Goal: Learn about a topic

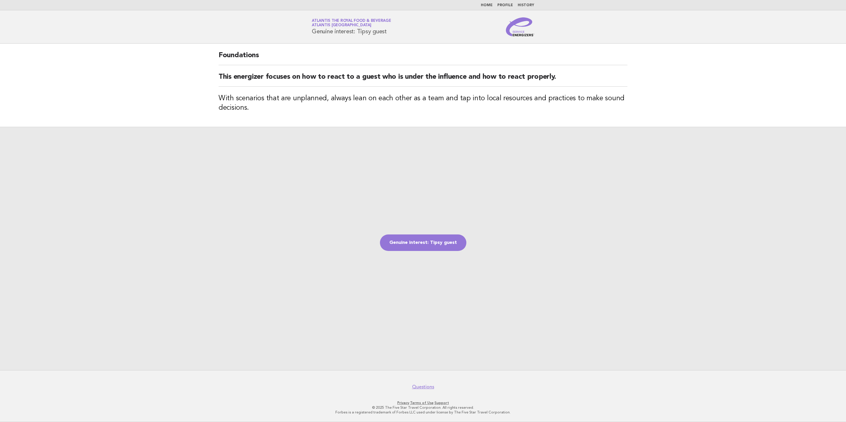
click at [514, 34] on img at bounding box center [520, 26] width 28 height 19
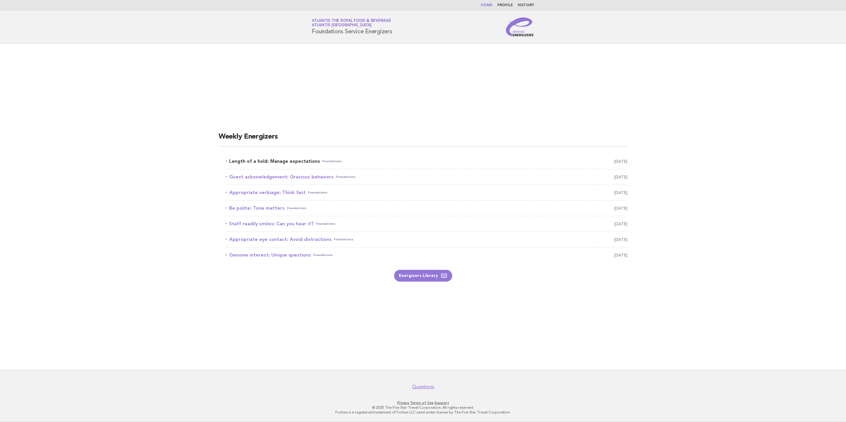
click at [311, 164] on link "Length of a hold: Manage expectations Foundations September 17" at bounding box center [427, 161] width 402 height 8
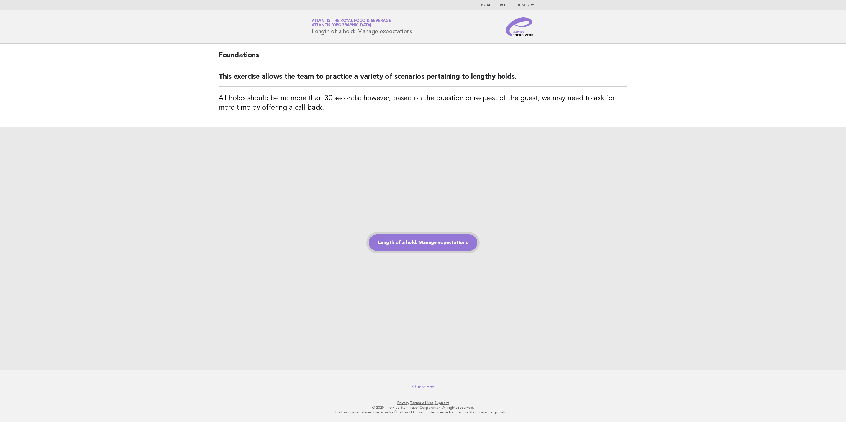
click at [452, 237] on link "Length of a hold: Manage expectations" at bounding box center [423, 242] width 109 height 17
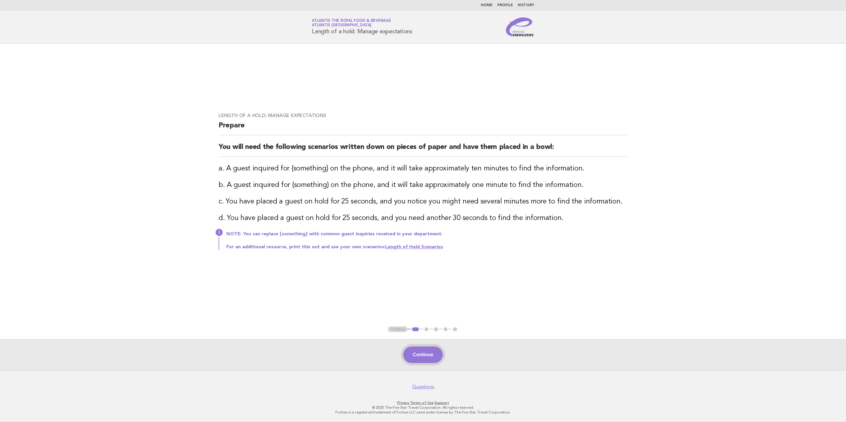
click at [418, 353] on button "Continue" at bounding box center [422, 355] width 39 height 17
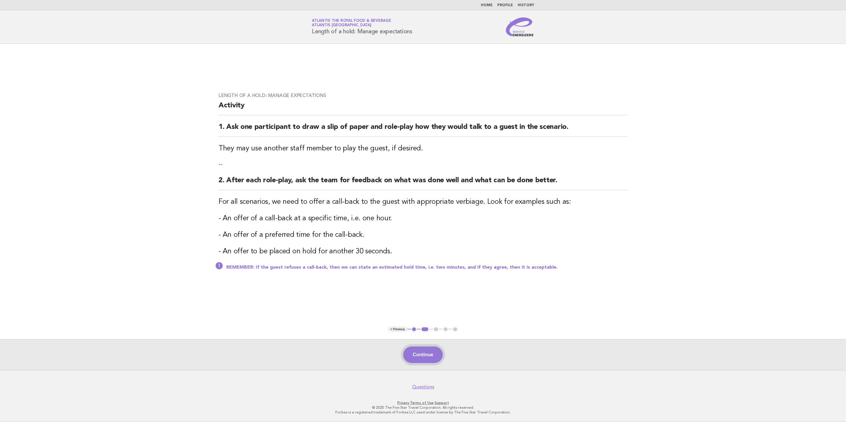
drag, startPoint x: 414, startPoint y: 355, endPoint x: 431, endPoint y: 339, distance: 23.2
click at [414, 355] on button "Continue" at bounding box center [422, 355] width 39 height 17
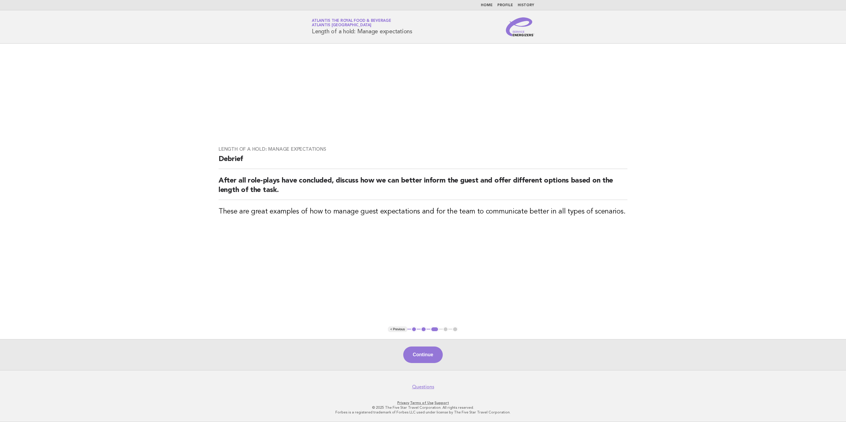
click at [435, 349] on button "Continue" at bounding box center [422, 355] width 39 height 17
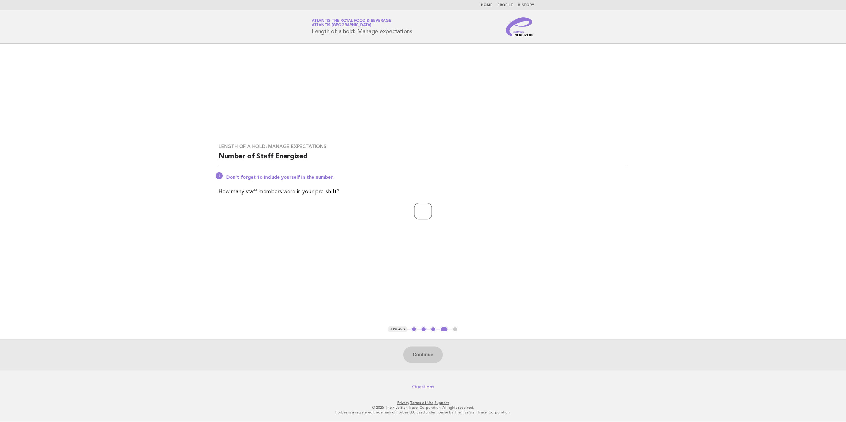
click at [421, 218] on div "Length of a hold: Manage expectations Number of Staff Energized Don't forget to…" at bounding box center [422, 185] width 423 height 97
type input "**"
click at [430, 357] on button "Continue" at bounding box center [422, 355] width 39 height 17
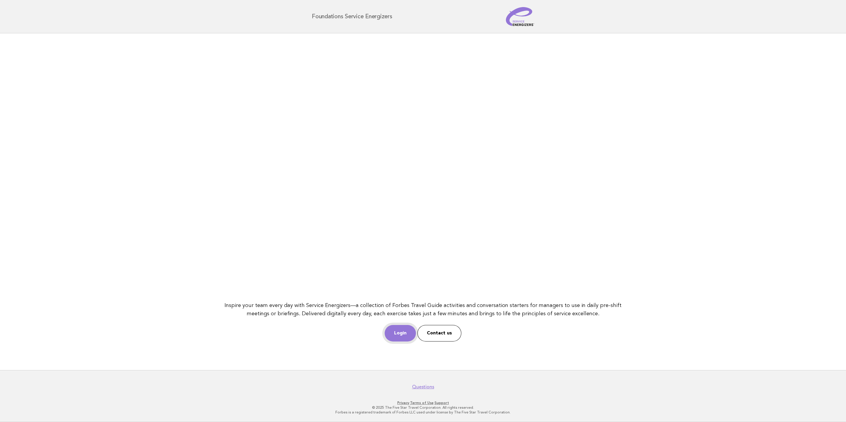
click at [406, 339] on link "Login" at bounding box center [400, 333] width 31 height 17
